Goal: Information Seeking & Learning: Learn about a topic

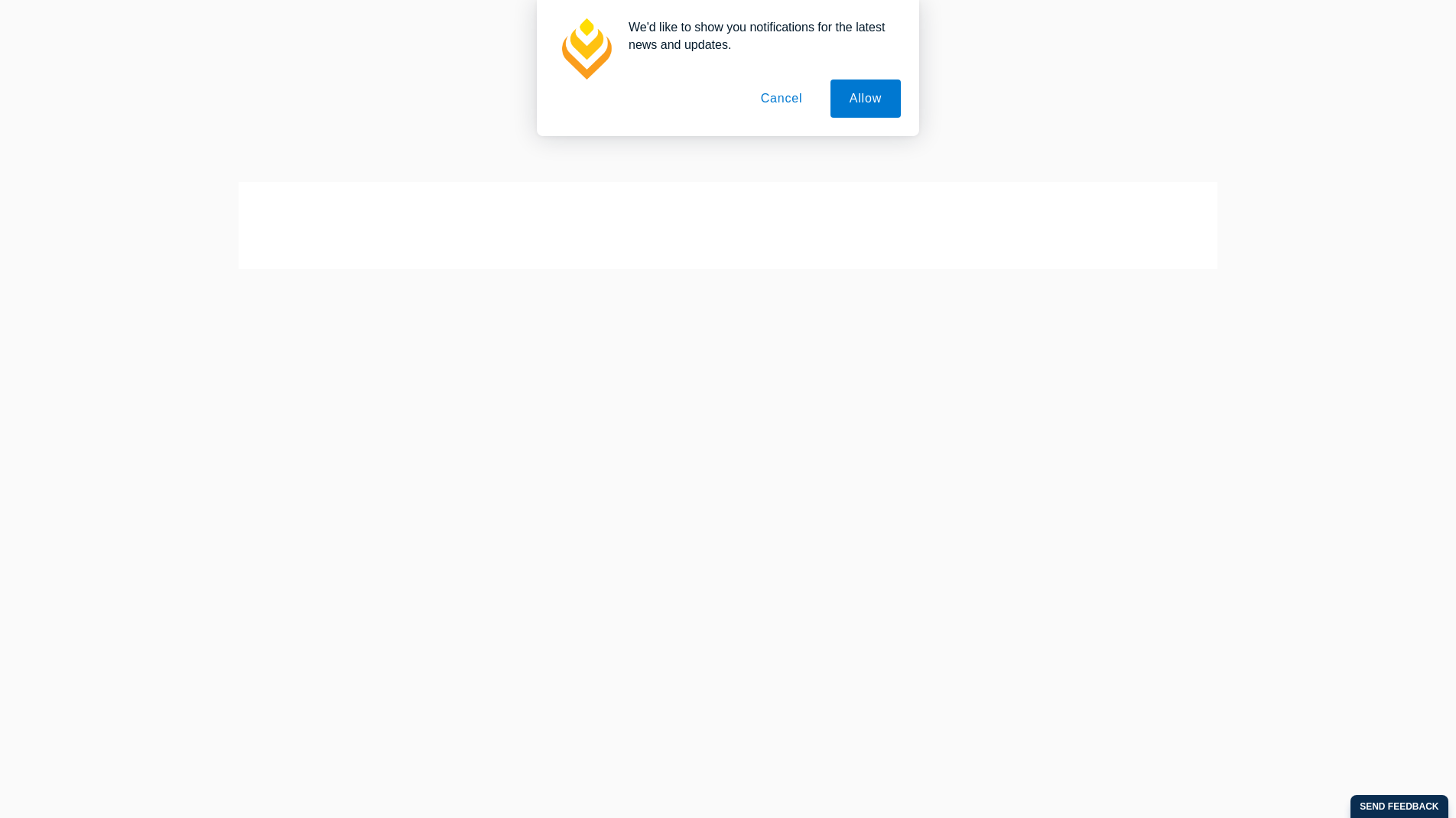
click at [795, 101] on button "Cancel" at bounding box center [782, 98] width 80 height 38
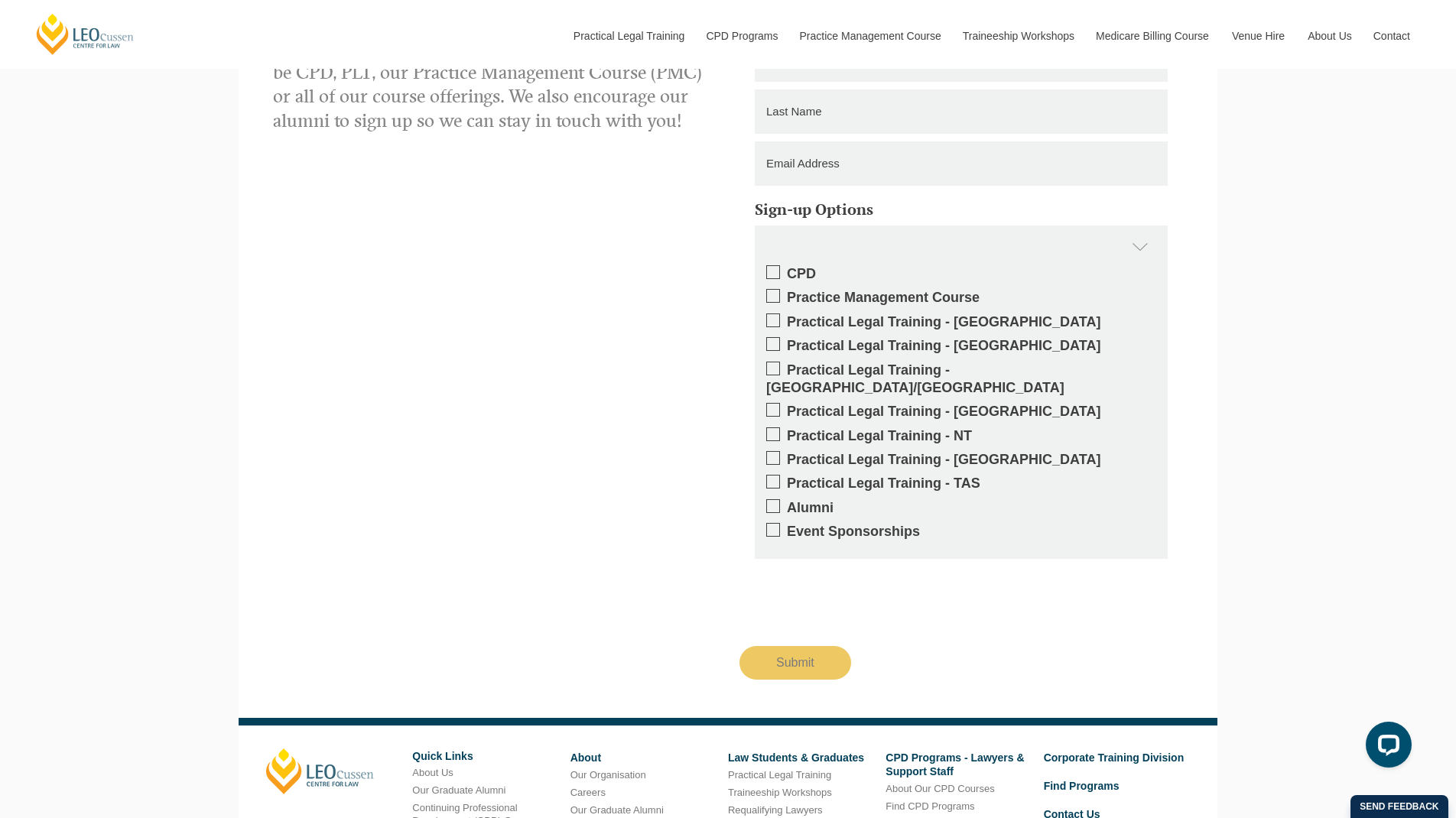
scroll to position [2051, 0]
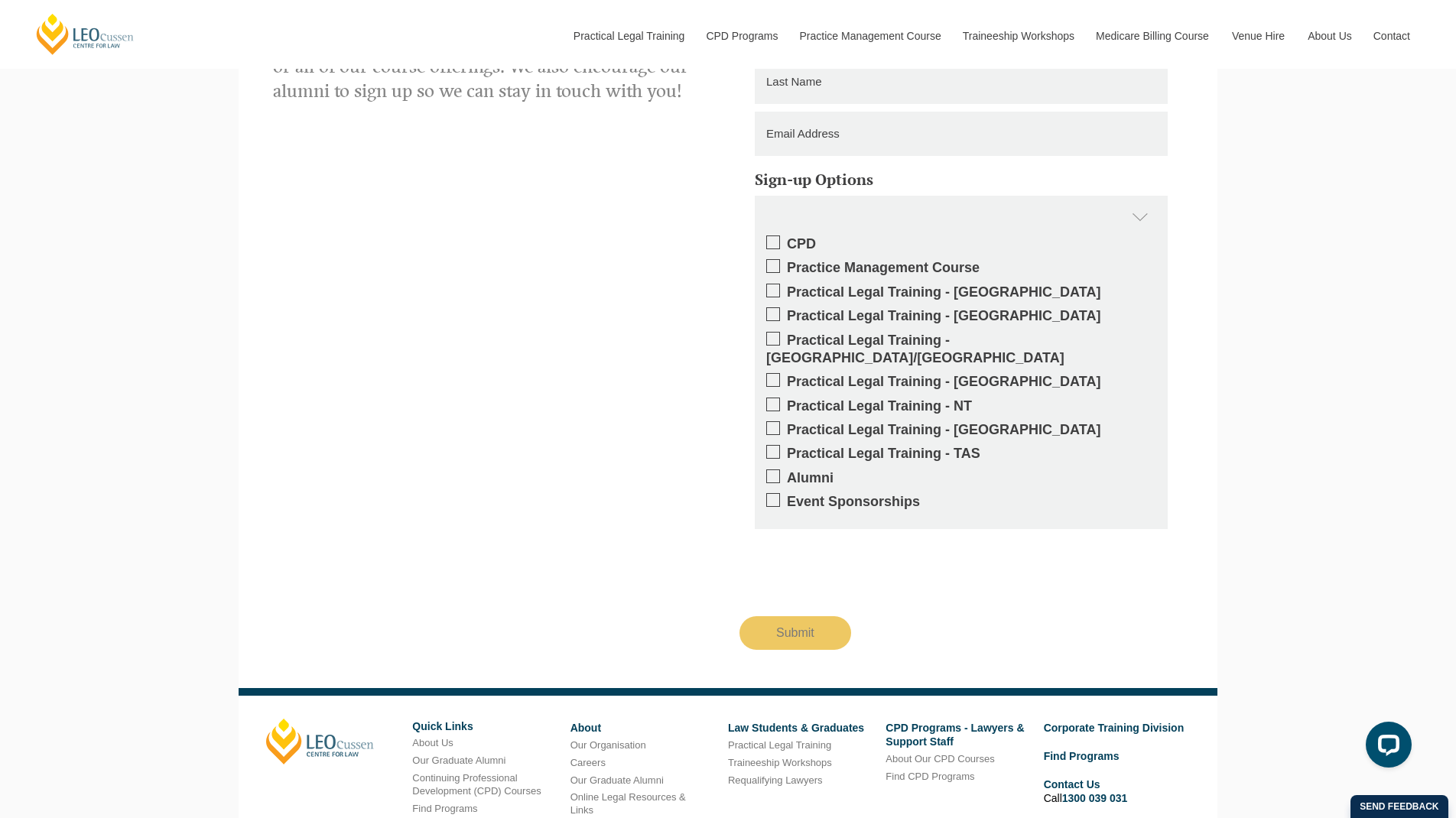
click at [776, 422] on span at bounding box center [773, 429] width 14 height 14
click at [787, 425] on input "Practical Legal Training - [GEOGRAPHIC_DATA]" at bounding box center [787, 425] width 0 height 0
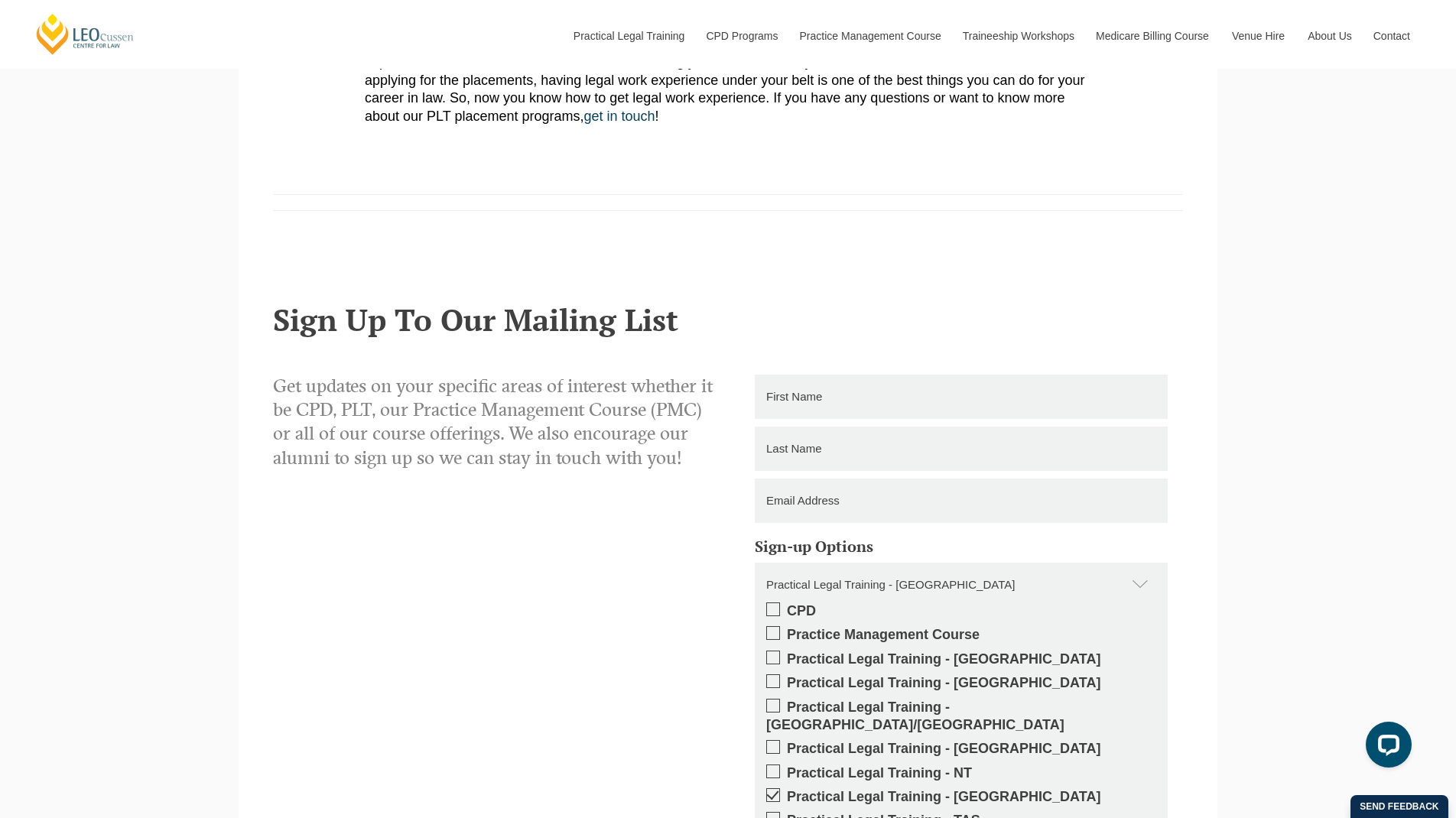
scroll to position [1649, 0]
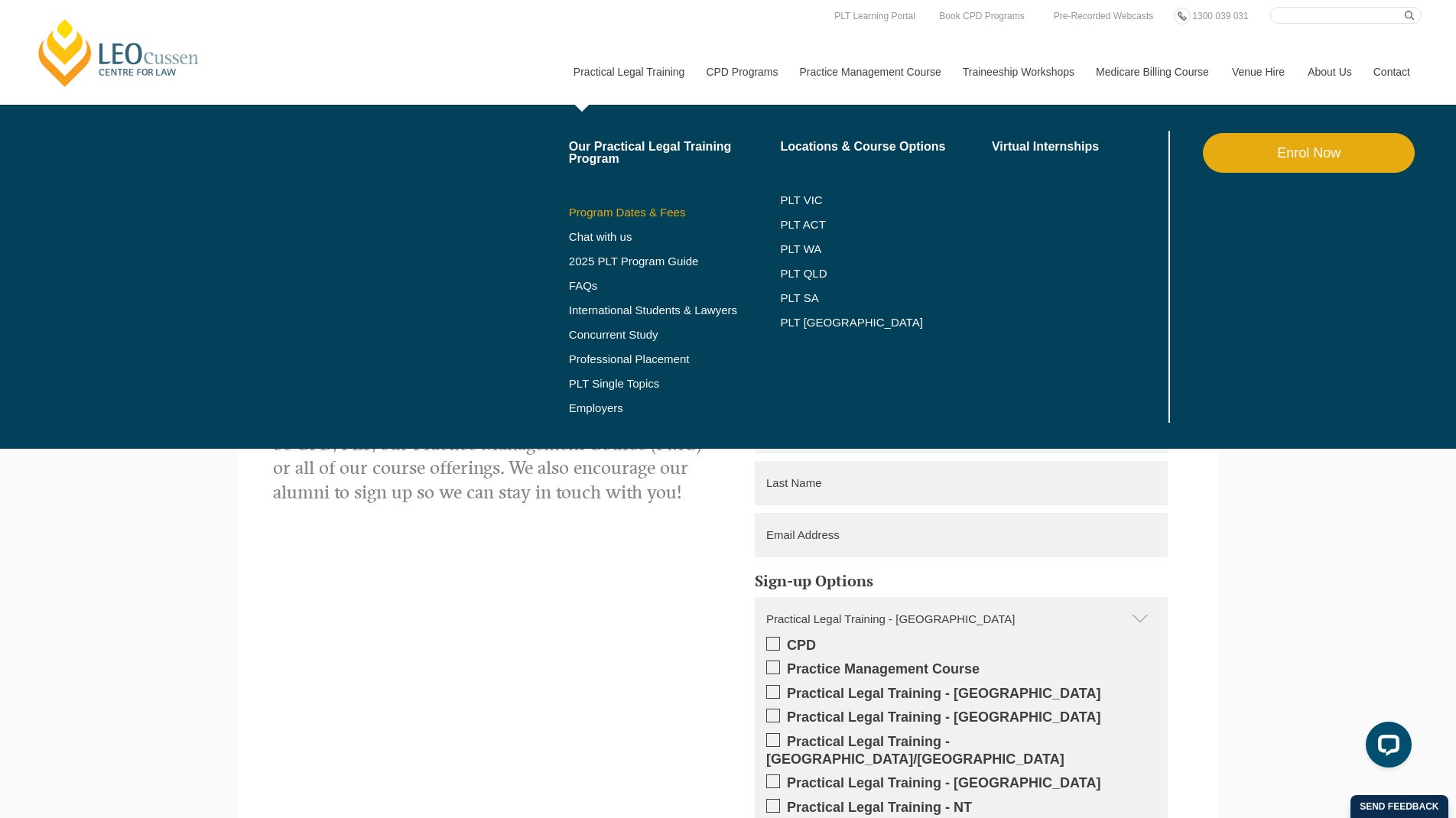
click at [636, 216] on link "Program Dates & Fees" at bounding box center [674, 213] width 212 height 13
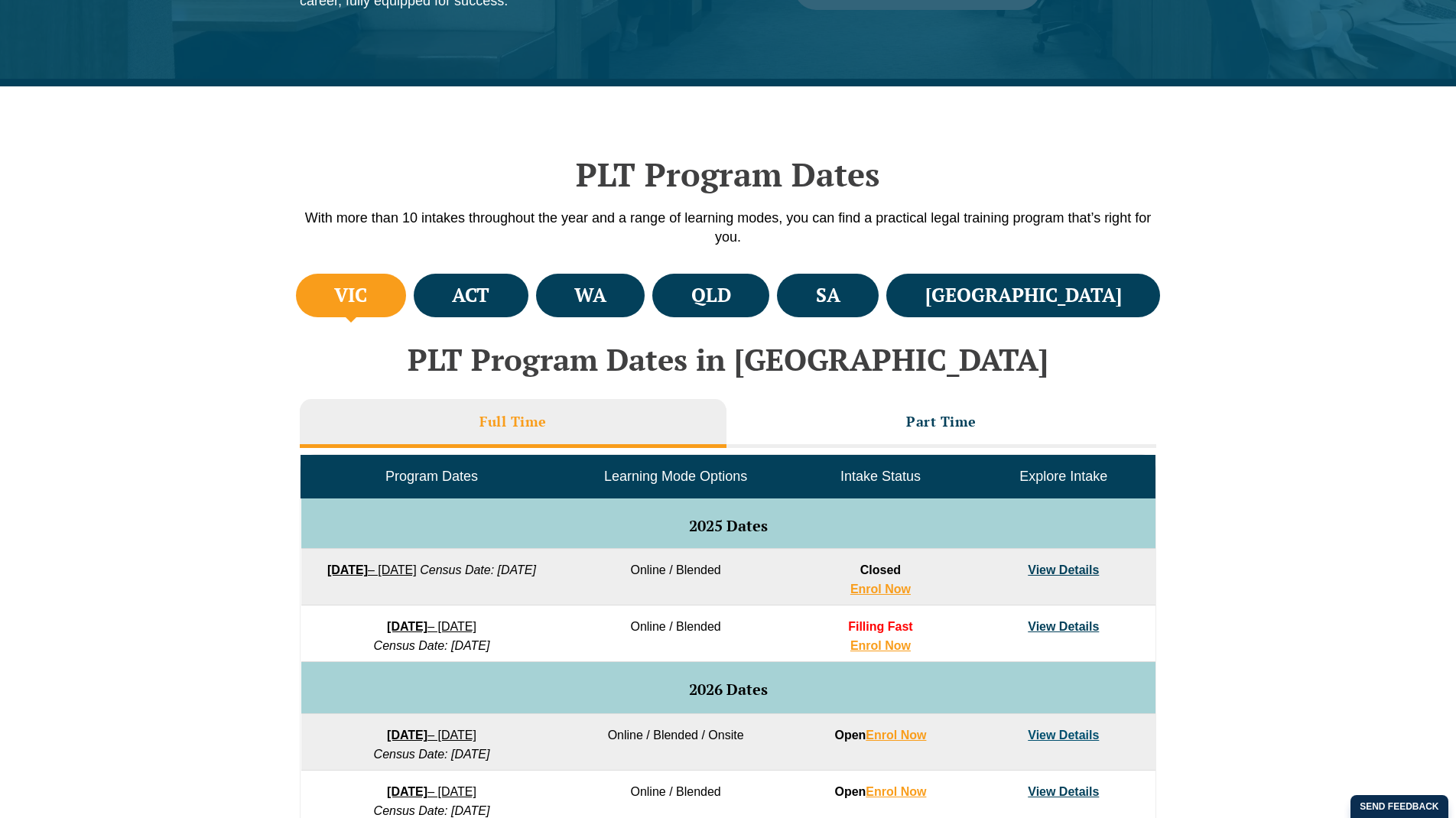
scroll to position [370, 0]
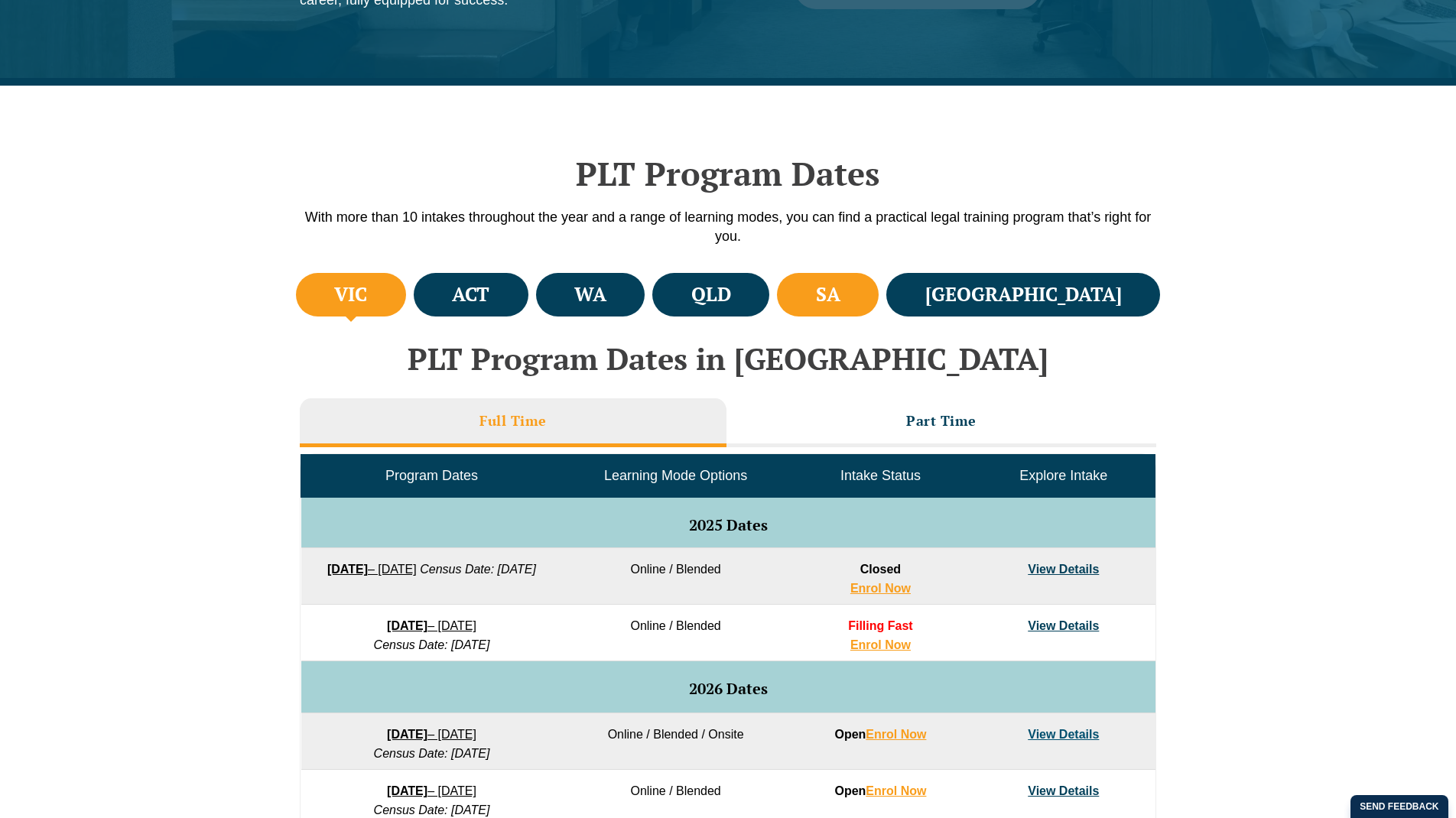
click at [878, 309] on li "SA" at bounding box center [828, 295] width 101 height 44
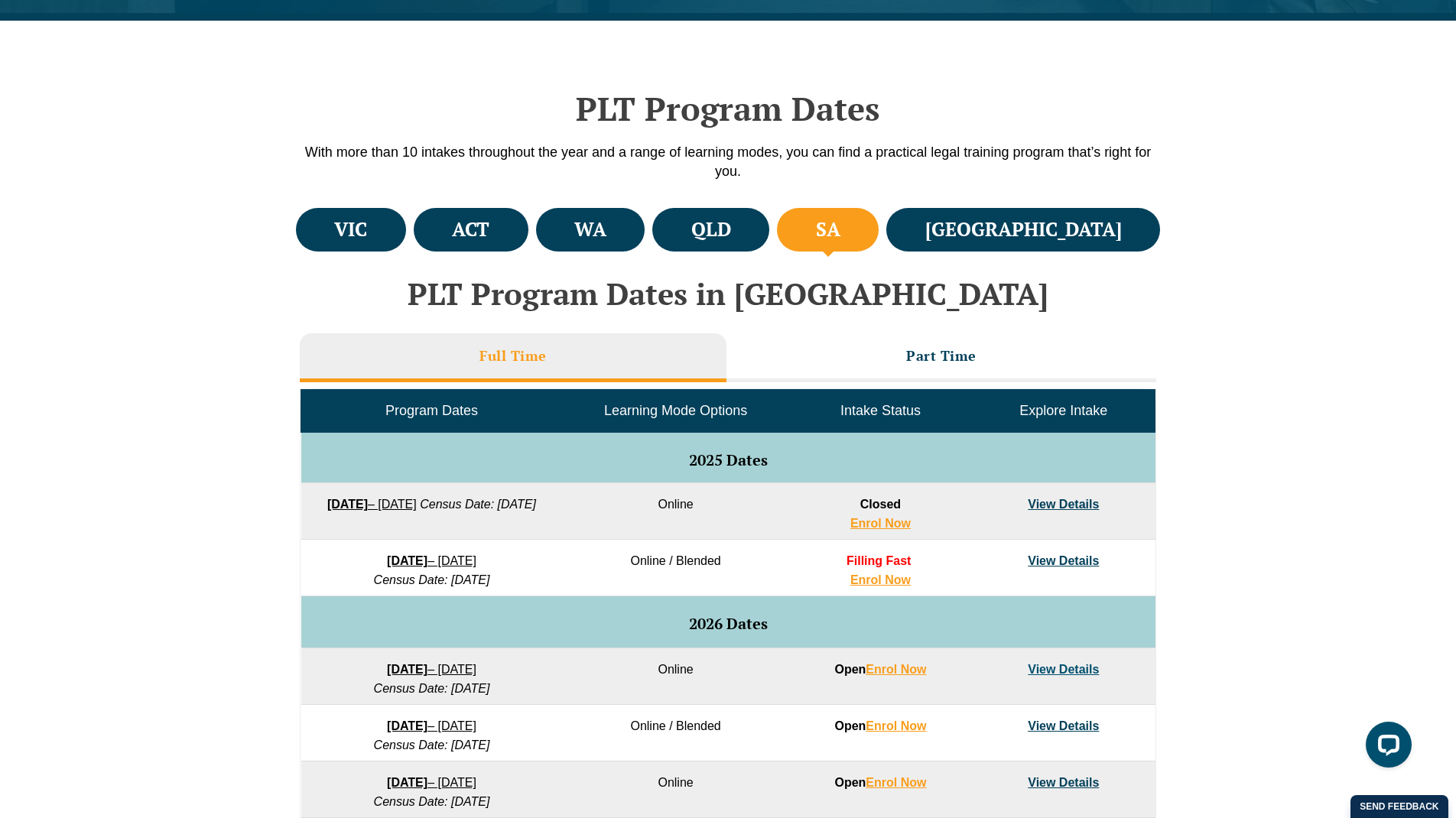
scroll to position [447, 0]
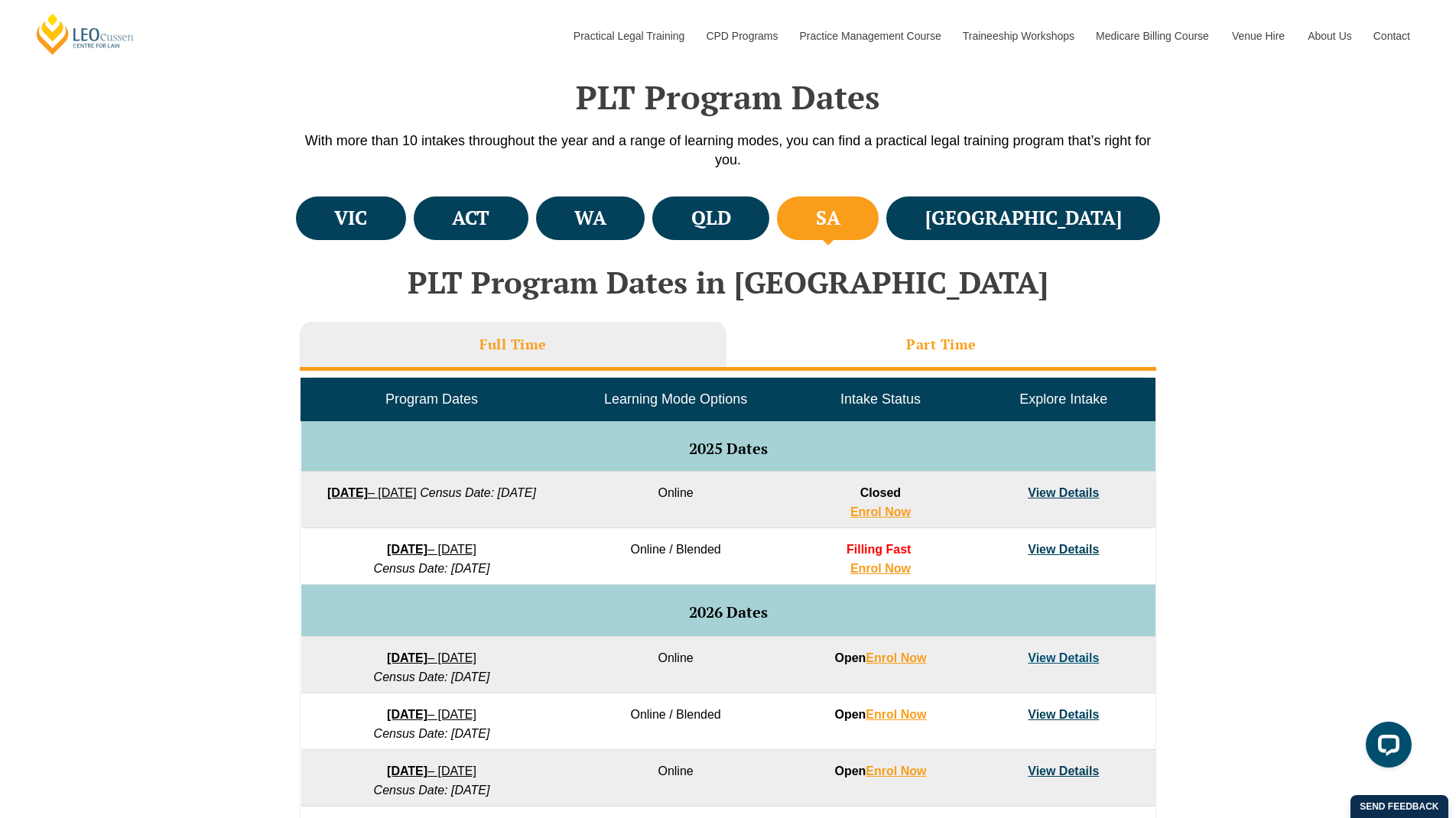
click at [911, 351] on h3 "Part Time" at bounding box center [942, 345] width 70 height 18
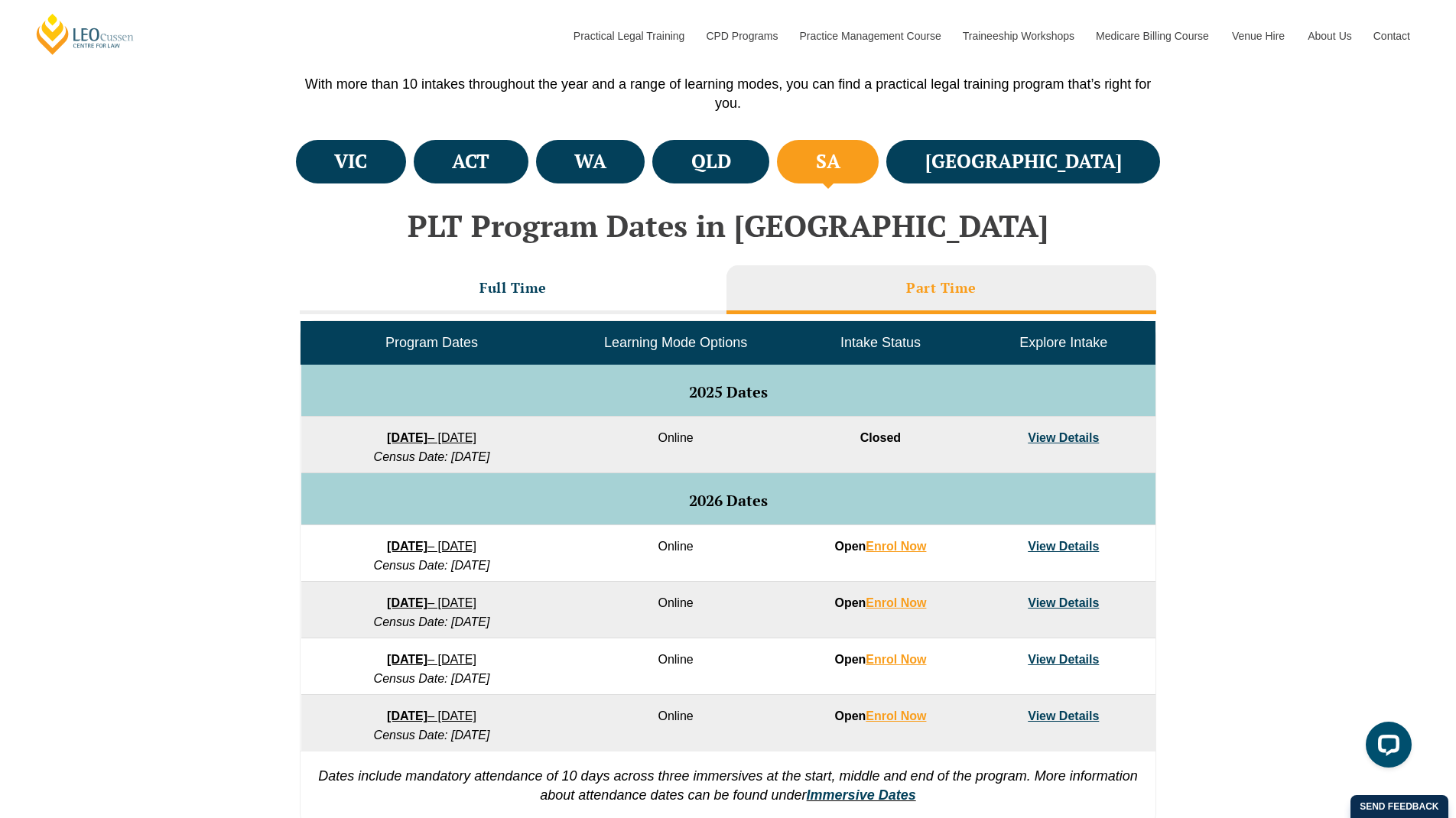
scroll to position [514, 0]
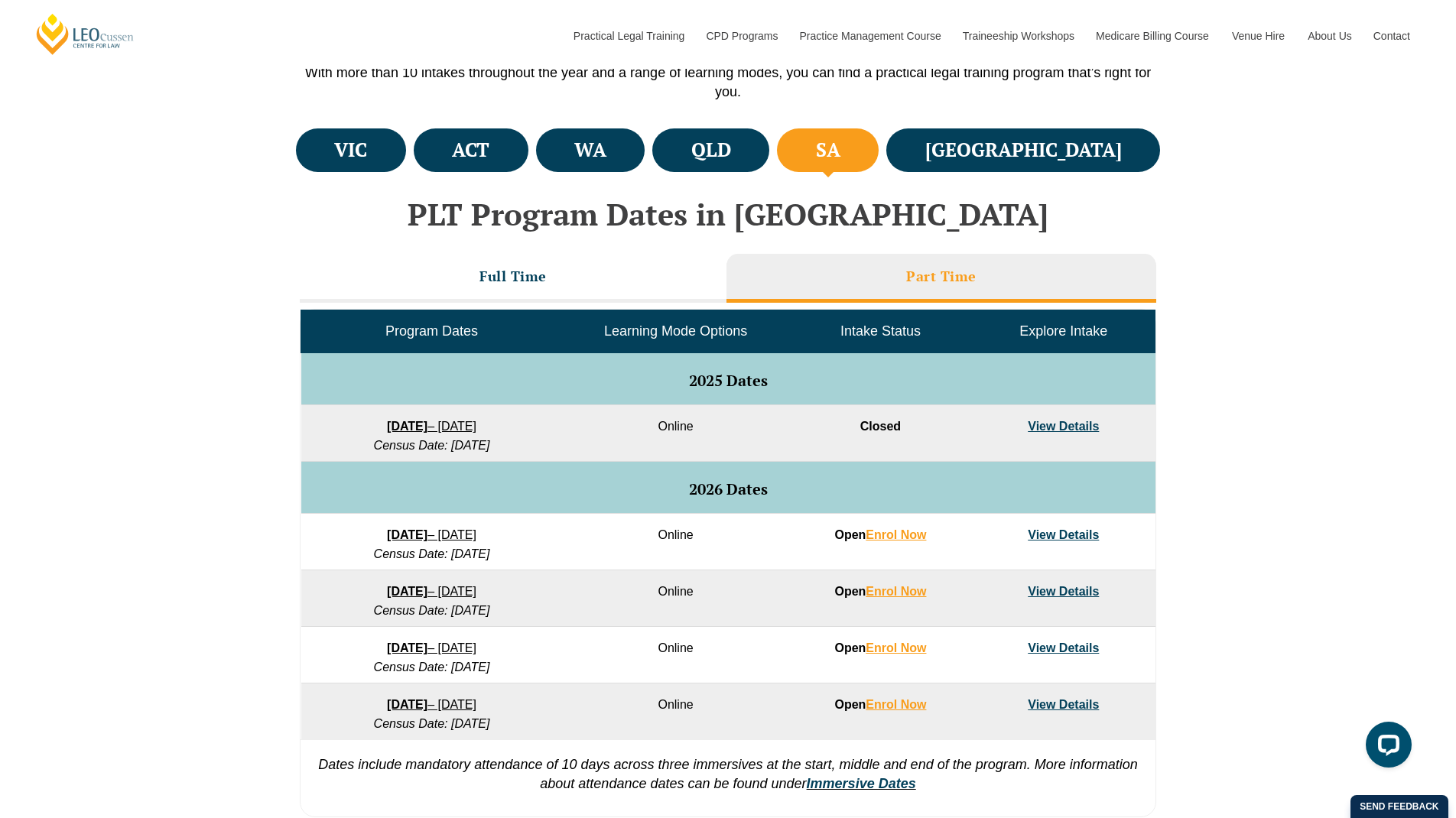
click at [1074, 434] on td "View Details" at bounding box center [1063, 433] width 182 height 57
click at [1068, 532] on link "View Details" at bounding box center [1063, 534] width 71 height 13
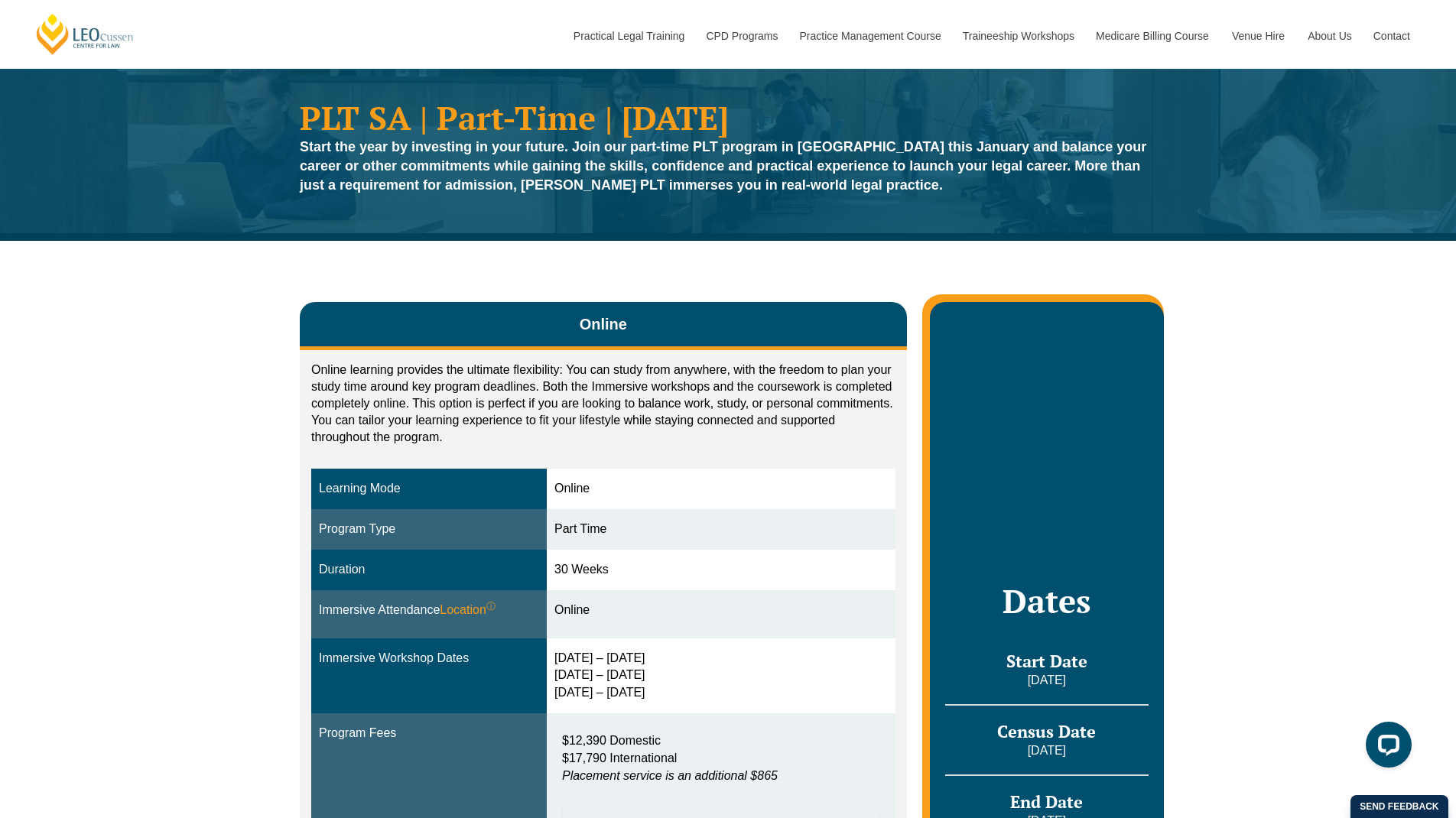
scroll to position [40, 0]
